Goal: Information Seeking & Learning: Find specific page/section

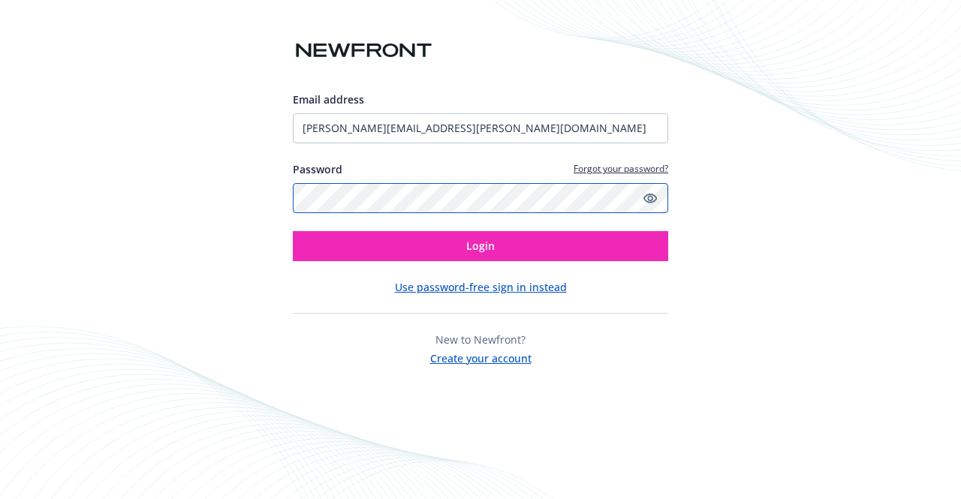
click at [293, 231] on button "Login" at bounding box center [481, 246] width 376 height 30
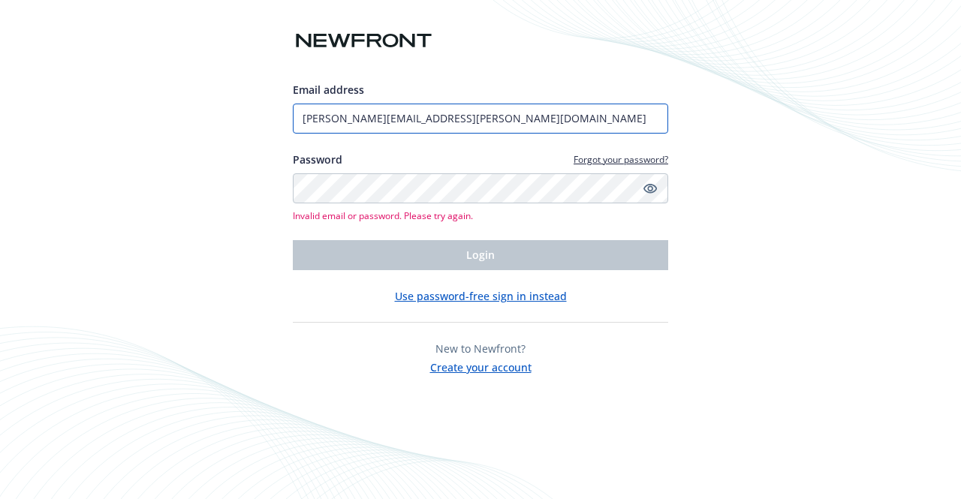
click at [469, 113] on input "[PERSON_NAME][EMAIL_ADDRESS][PERSON_NAME][DOMAIN_NAME]" at bounding box center [481, 119] width 376 height 30
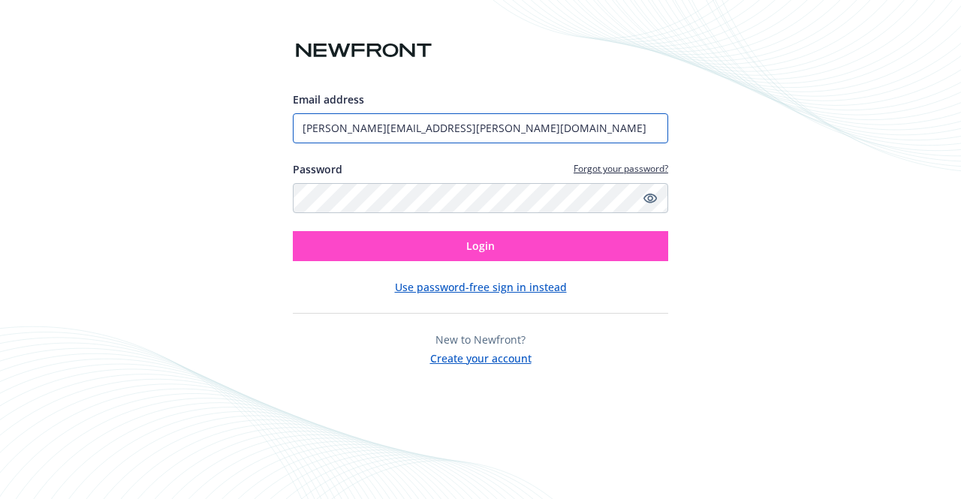
type input "[PERSON_NAME][EMAIL_ADDRESS][PERSON_NAME][DOMAIN_NAME]"
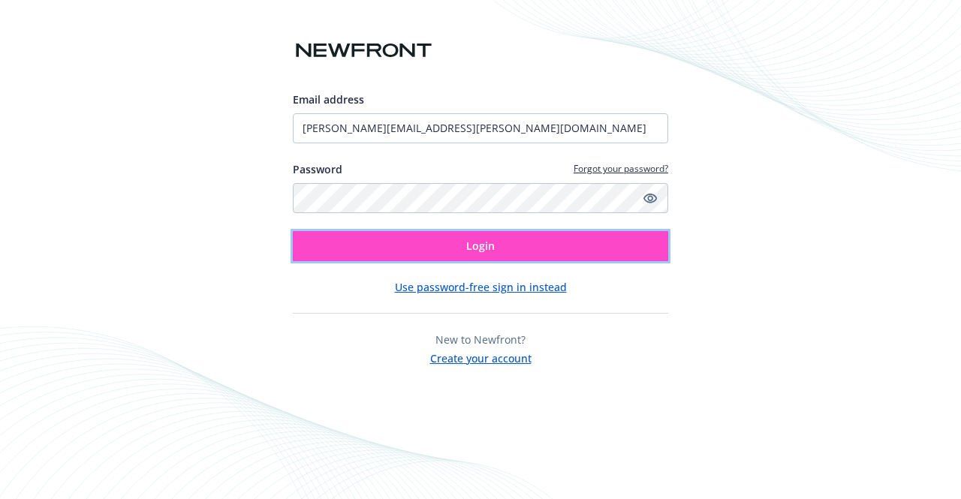
click at [467, 251] on span "Login" at bounding box center [480, 246] width 29 height 14
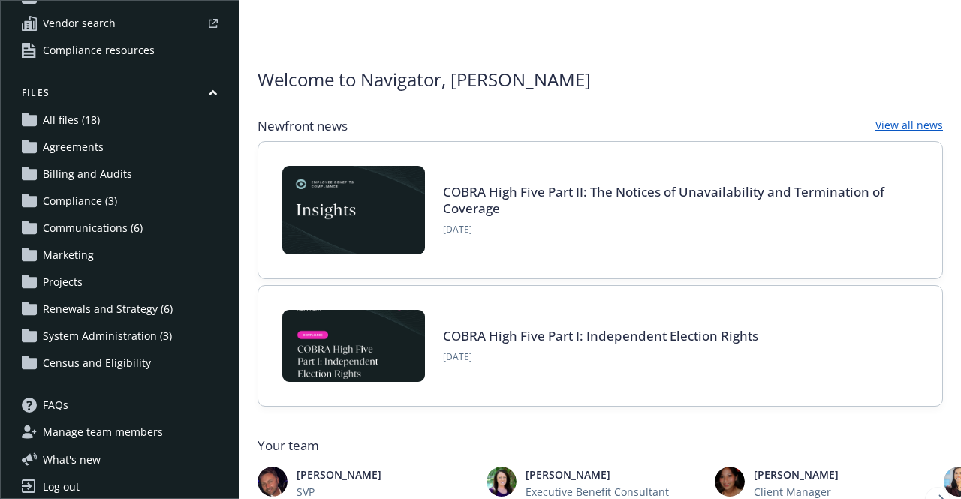
scroll to position [116, 0]
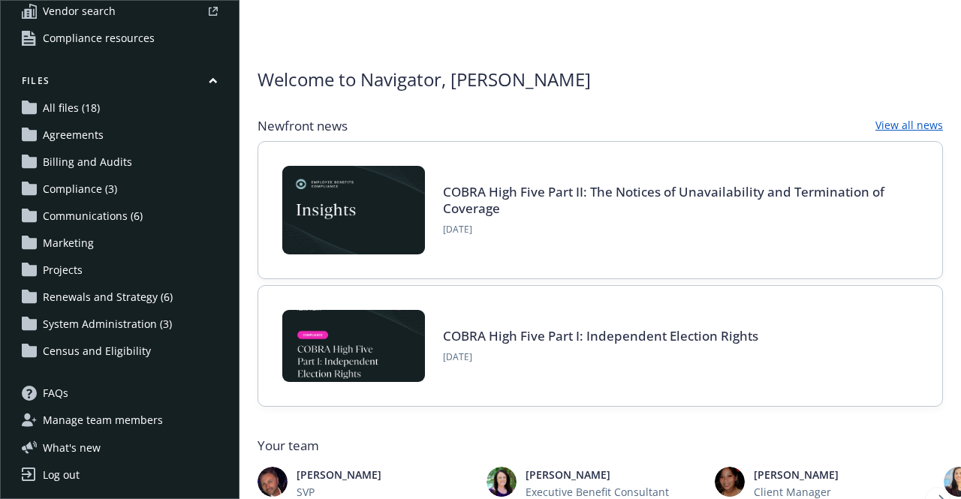
click at [134, 296] on span "Renewals and Strategy (6)" at bounding box center [108, 297] width 130 height 24
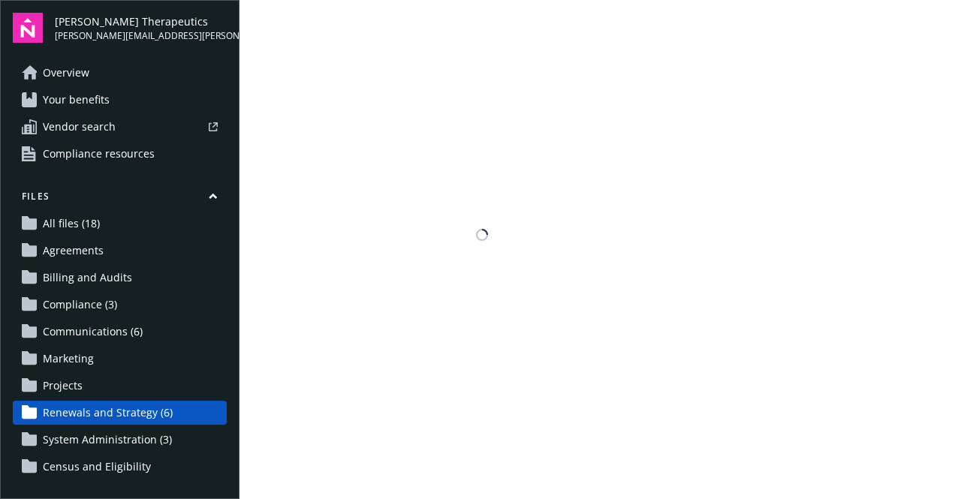
click at [115, 301] on span "Compliance (3)" at bounding box center [80, 305] width 74 height 24
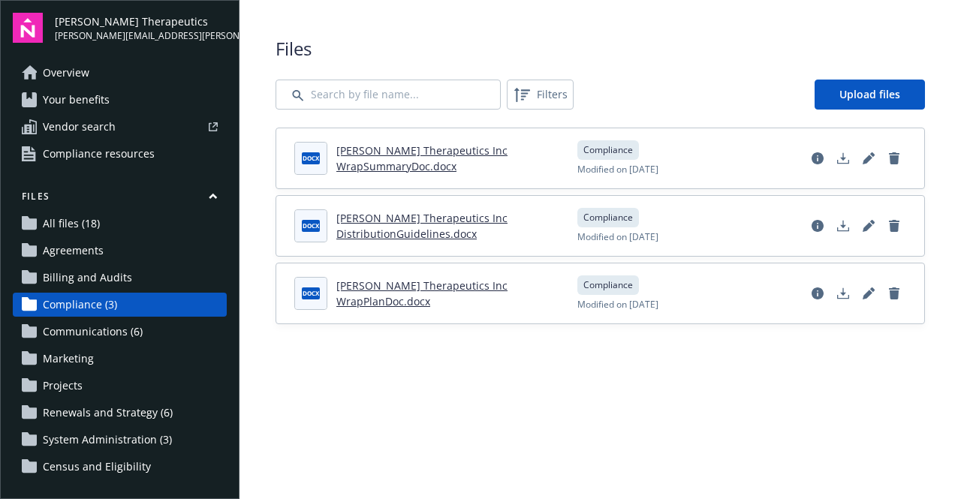
click at [136, 421] on span "Renewals and Strategy (6)" at bounding box center [108, 413] width 130 height 24
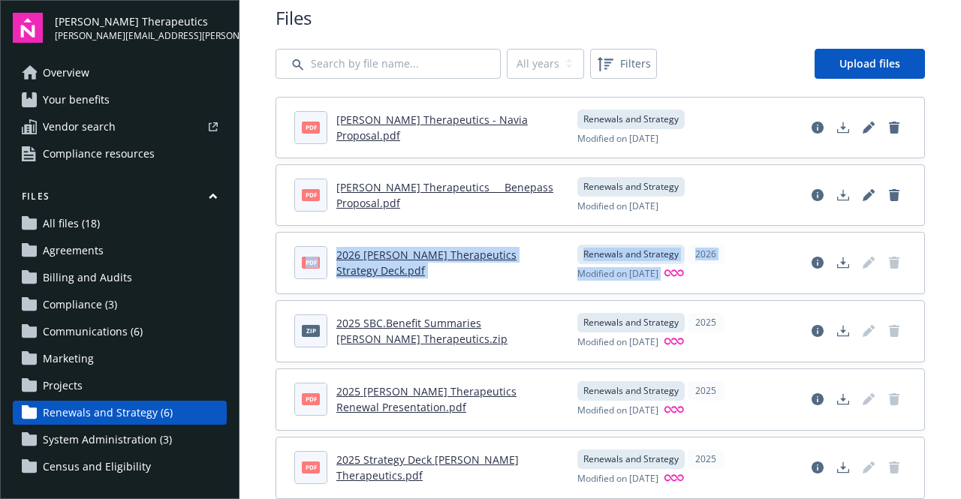
scroll to position [63, 0]
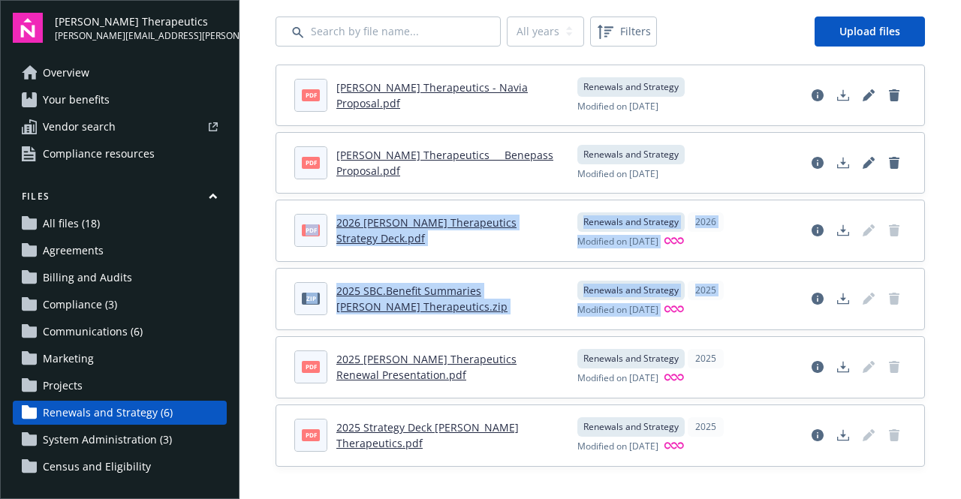
drag, startPoint x: 961, startPoint y: 207, endPoint x: 961, endPoint y: 274, distance: 67.6
click at [961, 274] on main "Upload progress Files All years 2026 2025 Filters Upload files pdf Vera Therape…" at bounding box center [601, 249] width 722 height 499
click at [936, 264] on div "Files All years 2026 2025 Filters Upload files pdf Vera Therapeutics - Navia Pr…" at bounding box center [601, 220] width 722 height 566
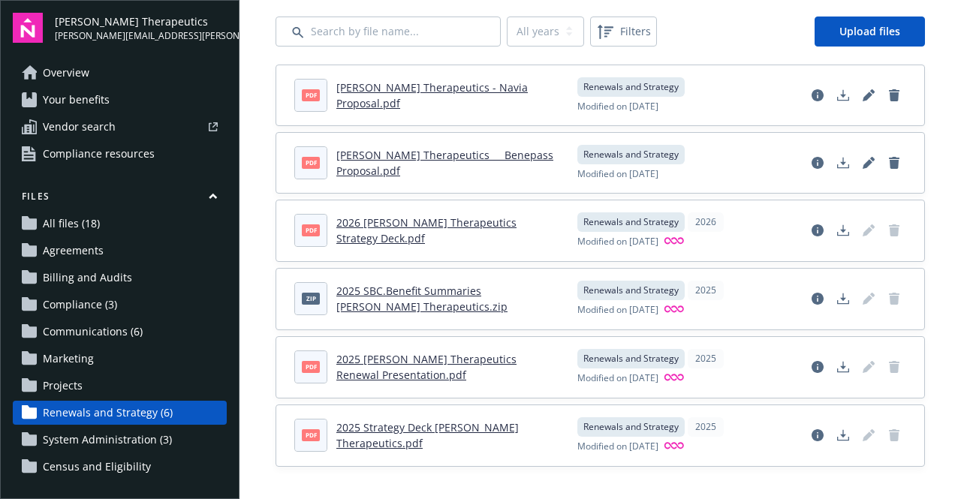
click at [458, 231] on link "2026 Vera Therapeutics Strategy Deck.pdf" at bounding box center [426, 231] width 180 height 30
